Goal: Use online tool/utility: Utilize a website feature to perform a specific function

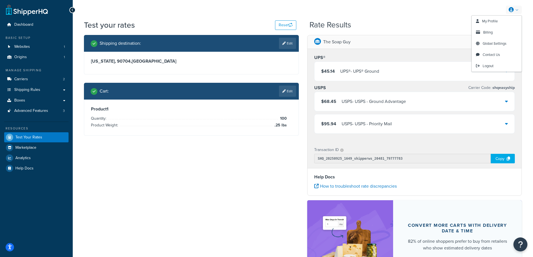
click at [515, 11] on link at bounding box center [514, 10] width 16 height 8
click at [487, 69] on link "Logout" at bounding box center [497, 65] width 50 height 11
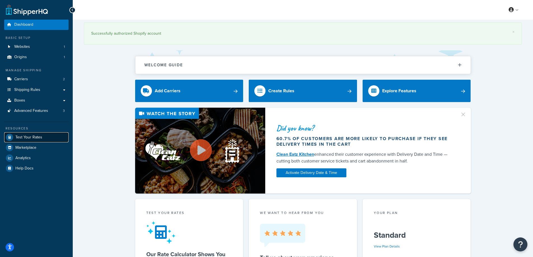
click at [36, 135] on span "Test Your Rates" at bounding box center [28, 137] width 27 height 5
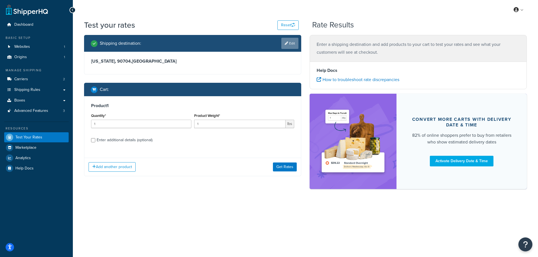
click at [288, 44] on link "Edit" at bounding box center [289, 43] width 17 height 11
select select "CA"
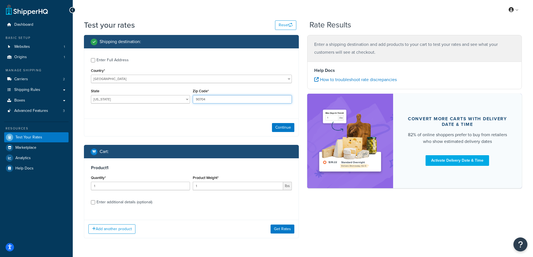
drag, startPoint x: 213, startPoint y: 99, endPoint x: 192, endPoint y: 100, distance: 21.3
click at [192, 100] on div "Zip Code* 90704" at bounding box center [242, 97] width 102 height 20
paste input "49341"
type input "49341"
click at [182, 111] on div "Enter Full Address Country* [GEOGRAPHIC_DATA] [GEOGRAPHIC_DATA] [GEOGRAPHIC_DAT…" at bounding box center [191, 81] width 214 height 66
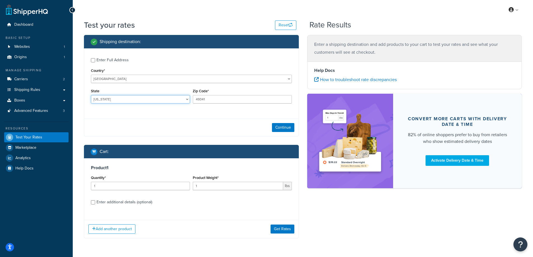
click at [122, 99] on select "[US_STATE] [US_STATE] [US_STATE] [US_STATE] [US_STATE] Armed Forces Americas Ar…" at bounding box center [140, 99] width 99 height 8
select select "MI"
click at [91, 95] on select "[US_STATE] [US_STATE] [US_STATE] [US_STATE] [US_STATE] Armed Forces Americas Ar…" at bounding box center [140, 99] width 99 height 8
click at [283, 129] on button "Continue" at bounding box center [283, 127] width 22 height 9
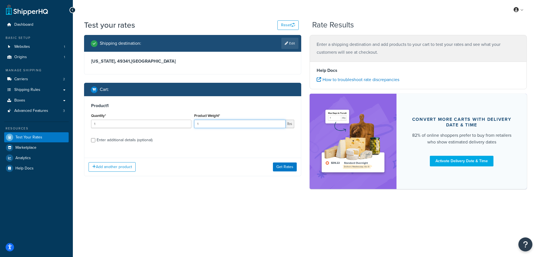
drag, startPoint x: 209, startPoint y: 125, endPoint x: 191, endPoint y: 125, distance: 18.5
click at [191, 125] on div "Quantity* 1 Product Weight* 1 lbs" at bounding box center [193, 122] width 206 height 20
paste input "0.04"
type input "0.04"
click at [135, 121] on input "1" at bounding box center [141, 124] width 100 height 8
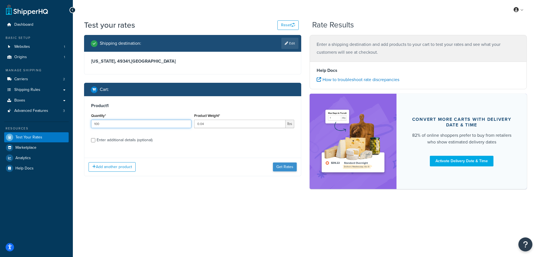
type input "100"
click at [278, 164] on button "Get Rates" at bounding box center [285, 167] width 24 height 9
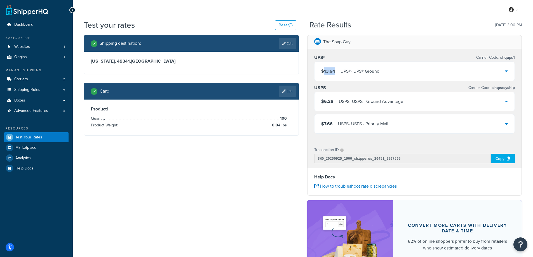
drag, startPoint x: 336, startPoint y: 71, endPoint x: 323, endPoint y: 73, distance: 13.3
click at [323, 73] on div "$13.64 UPS® - UPS® Ground" at bounding box center [350, 71] width 58 height 8
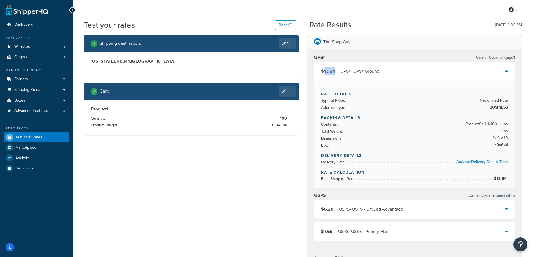
click at [323, 73] on span "$13.64" at bounding box center [328, 71] width 14 height 6
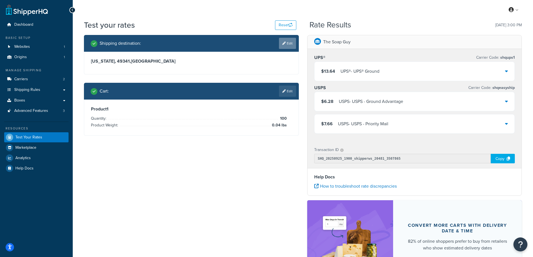
click at [284, 44] on icon at bounding box center [283, 43] width 3 height 3
select select "MI"
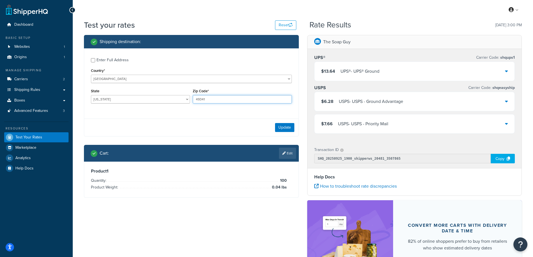
drag, startPoint x: 207, startPoint y: 99, endPoint x: 190, endPoint y: 100, distance: 17.4
click at [190, 100] on div "State [US_STATE] [US_STATE] [US_STATE] [US_STATE] [US_STATE] Armed Forces Ameri…" at bounding box center [192, 97] width 204 height 20
paste input "31206"
type input "31206"
click at [161, 117] on div "Enter Full Address Country* [GEOGRAPHIC_DATA] [GEOGRAPHIC_DATA] [GEOGRAPHIC_DAT…" at bounding box center [191, 92] width 215 height 88
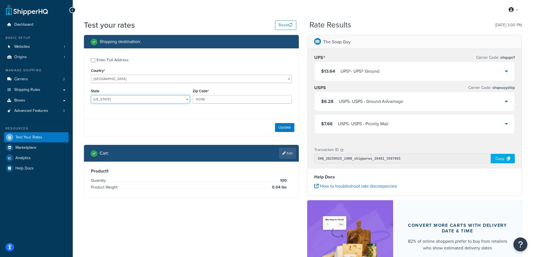
click at [109, 101] on select "Alabama Alaska American Samoa Arizona Arkansas Armed Forces Americas Armed Forc…" at bounding box center [140, 99] width 99 height 8
select select "GA"
click at [91, 95] on select "Alabama Alaska American Samoa Arizona Arkansas Armed Forces Americas Armed Forc…" at bounding box center [140, 99] width 99 height 8
click at [80, 106] on div "Shipping destination : Enter Full Address Country* United States United Kingdom…" at bounding box center [191, 120] width 223 height 171
click at [285, 129] on button "Update" at bounding box center [284, 127] width 19 height 9
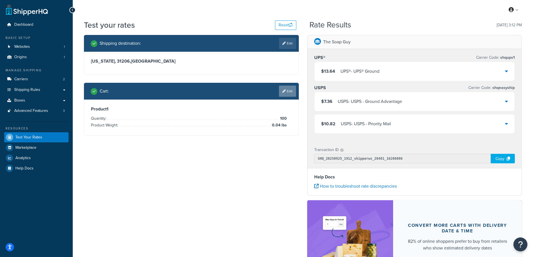
click at [286, 93] on link "Edit" at bounding box center [287, 91] width 17 height 11
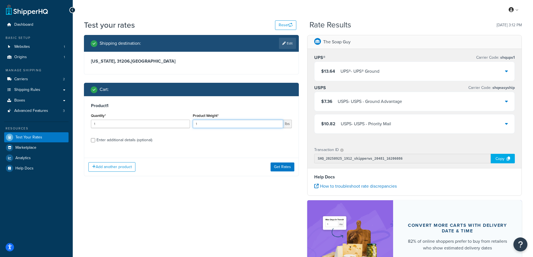
drag, startPoint x: 208, startPoint y: 125, endPoint x: 190, endPoint y: 125, distance: 17.9
click at [190, 125] on div "Quantity* 1 Product Weight* 1 lbs" at bounding box center [192, 122] width 204 height 20
paste input ".05"
type input "1.05"
click at [135, 124] on input "1" at bounding box center [140, 124] width 99 height 8
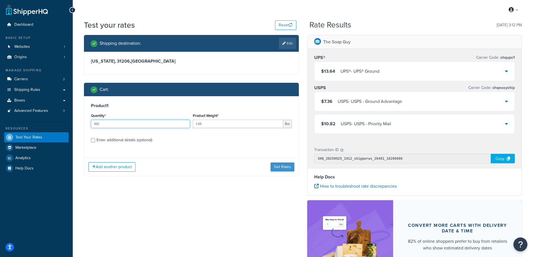
type input "100"
click at [275, 169] on button "Get Rates" at bounding box center [283, 167] width 24 height 9
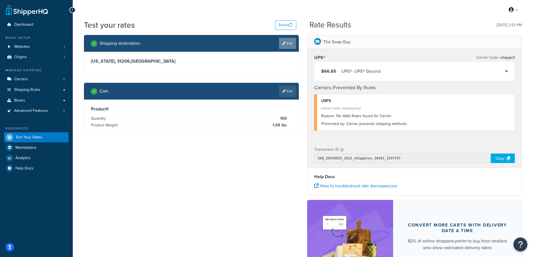
click at [289, 43] on link "Edit" at bounding box center [287, 43] width 17 height 11
select select "GA"
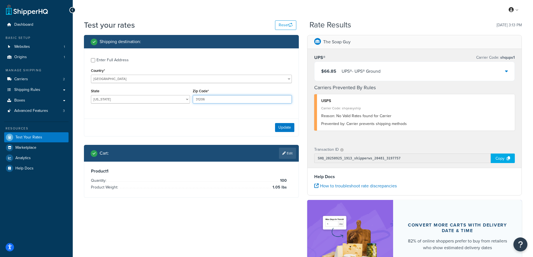
drag, startPoint x: 207, startPoint y: 99, endPoint x: 194, endPoint y: 99, distance: 12.3
click at [194, 99] on input "31206" at bounding box center [242, 99] width 99 height 8
paste input "47302"
type input "47302"
click at [166, 109] on div "Enter Full Address Country* United States United Kingdom Afghanistan Åland Isla…" at bounding box center [191, 81] width 214 height 66
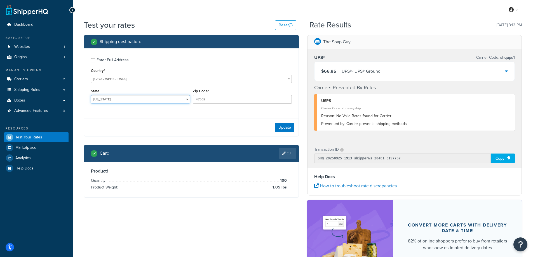
click at [112, 99] on select "Alabama Alaska American Samoa Arizona Arkansas Armed Forces Americas Armed Forc…" at bounding box center [140, 99] width 99 height 8
select select "IN"
click at [91, 95] on select "Alabama Alaska American Samoa Arizona Arkansas Armed Forces Americas Armed Forc…" at bounding box center [140, 99] width 99 height 8
click at [130, 113] on div "Enter Full Address Country* United States United Kingdom Afghanistan Åland Isla…" at bounding box center [191, 81] width 214 height 66
click at [282, 128] on button "Update" at bounding box center [284, 127] width 19 height 9
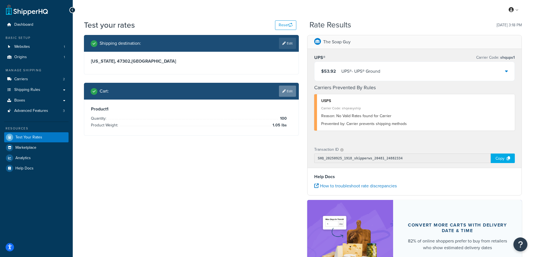
click at [286, 94] on link "Edit" at bounding box center [287, 91] width 17 height 11
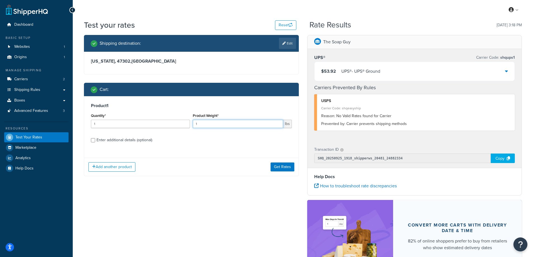
drag, startPoint x: 200, startPoint y: 125, endPoint x: 193, endPoint y: 125, distance: 7.0
click at [193, 125] on input "1" at bounding box center [238, 124] width 90 height 8
paste input ".21"
type input "1.21"
click at [116, 123] on input "1" at bounding box center [140, 124] width 99 height 8
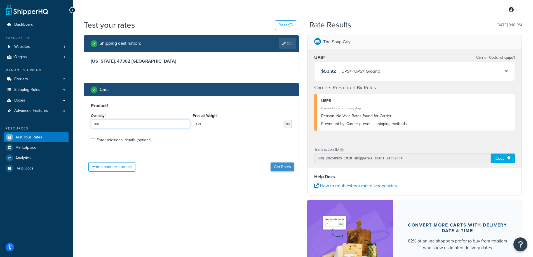
type input "100"
click at [279, 166] on button "Get Rates" at bounding box center [283, 167] width 24 height 9
